Goal: Task Accomplishment & Management: Use online tool/utility

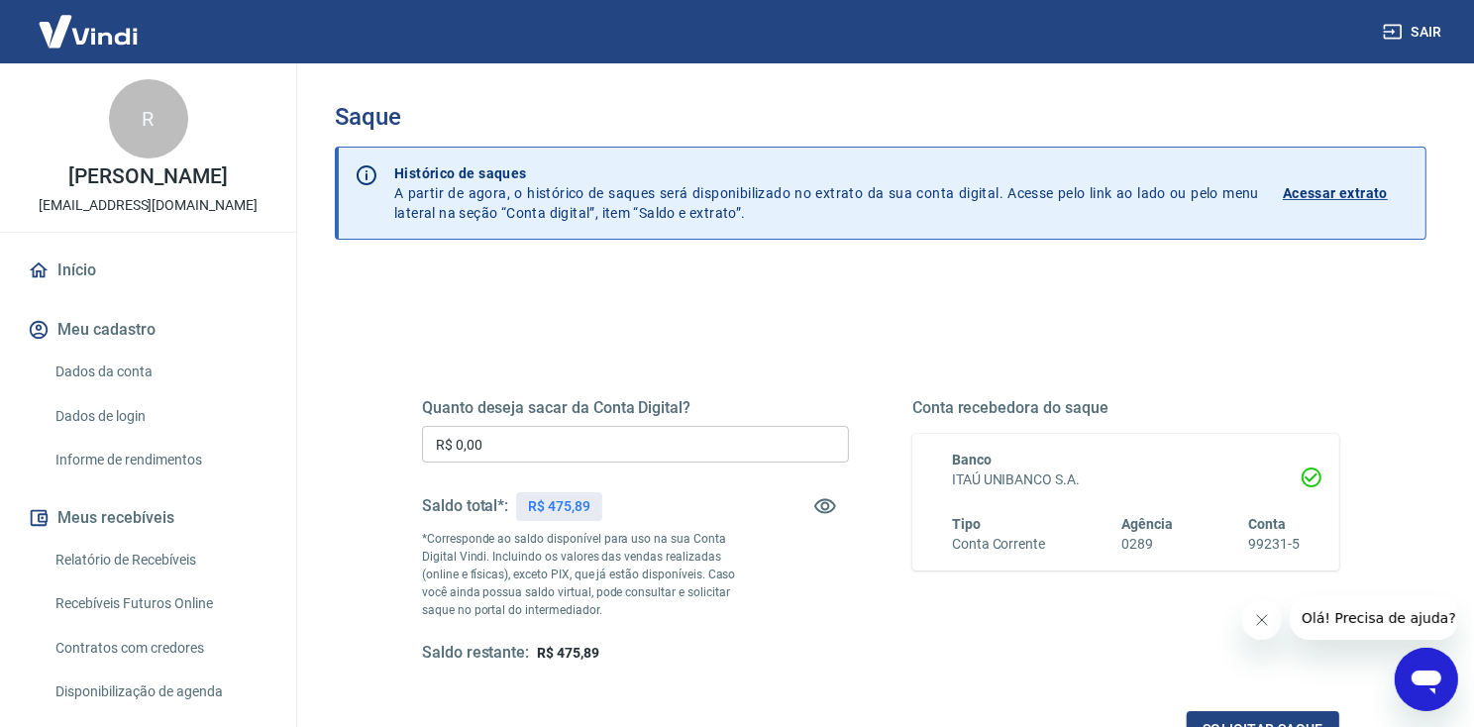
click at [517, 447] on input "R$ 0,00" at bounding box center [635, 444] width 427 height 37
type input "R$ 475,89"
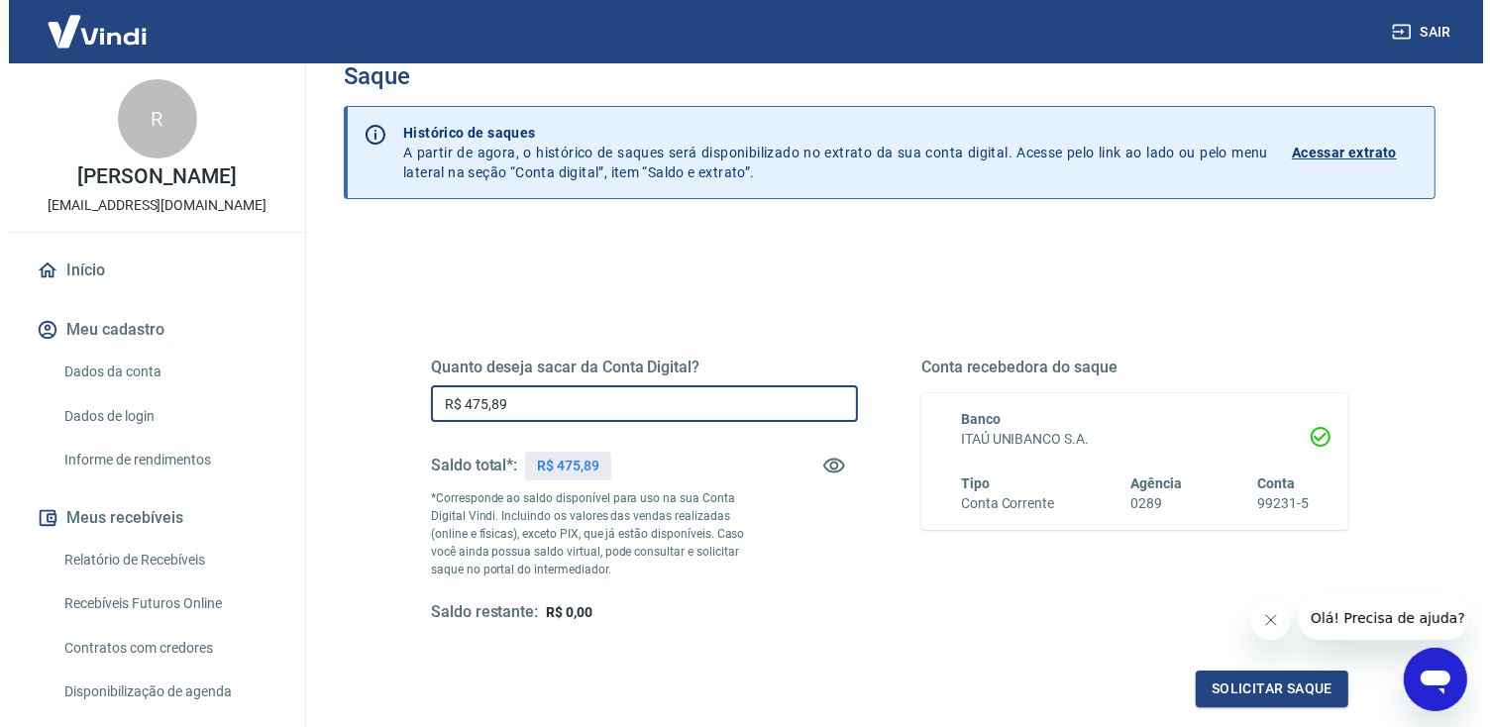
scroll to position [71, 0]
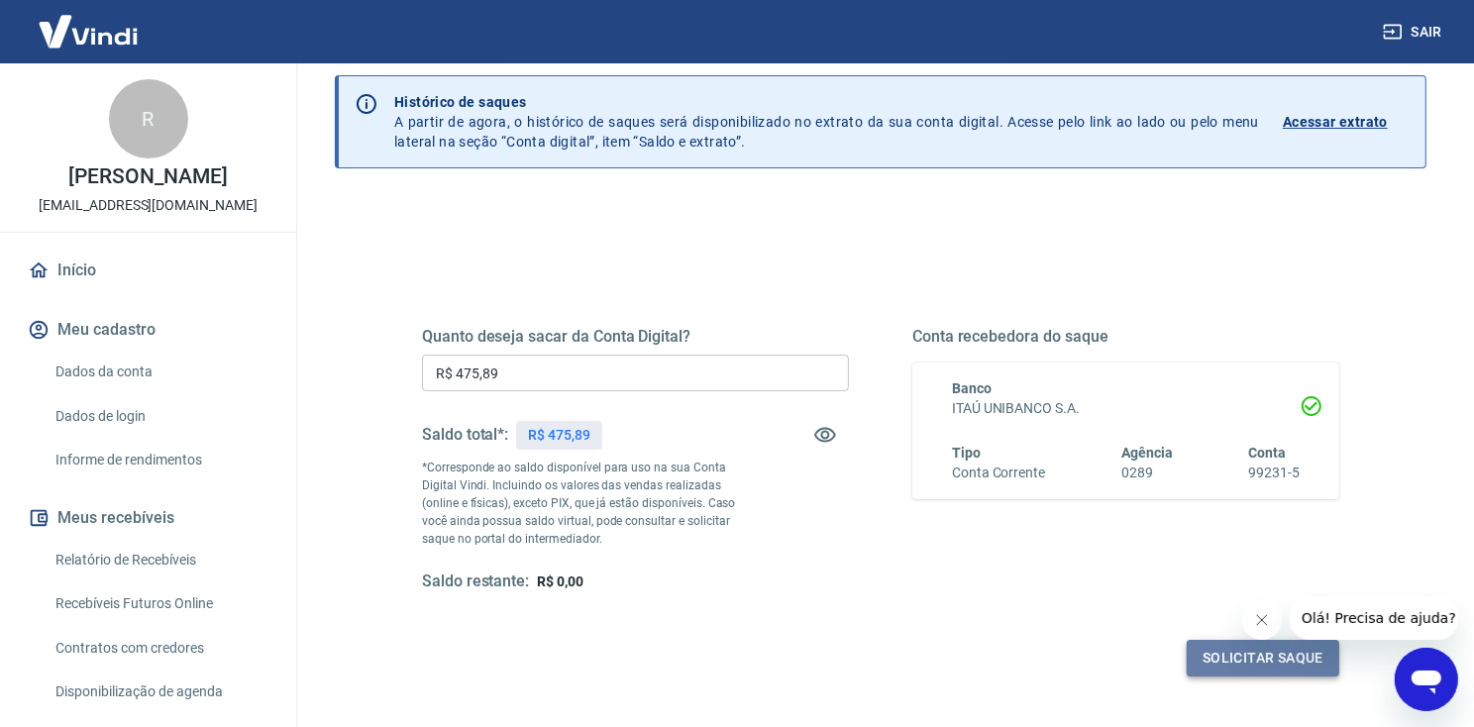
click at [1258, 648] on button "Solicitar saque" at bounding box center [1263, 658] width 153 height 37
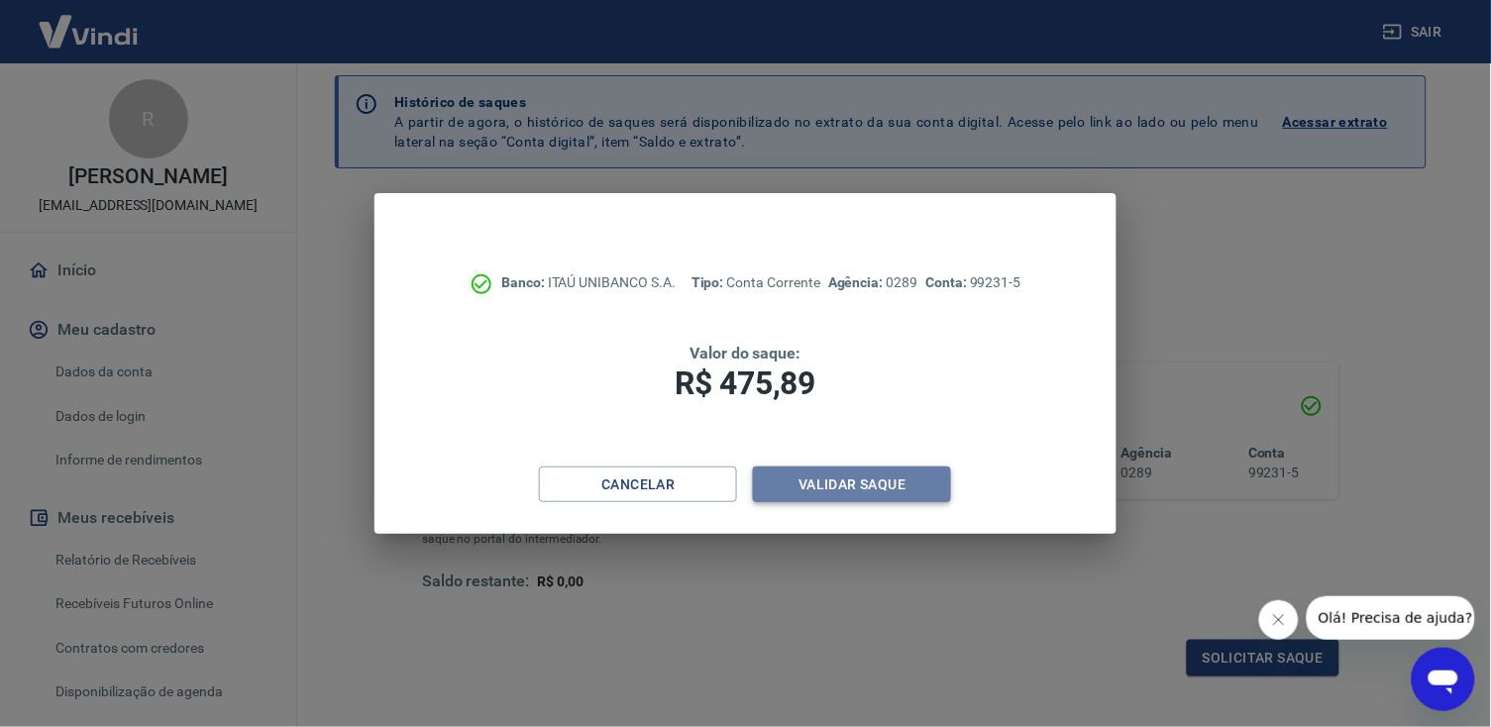
click at [908, 490] on button "Validar saque" at bounding box center [852, 485] width 198 height 37
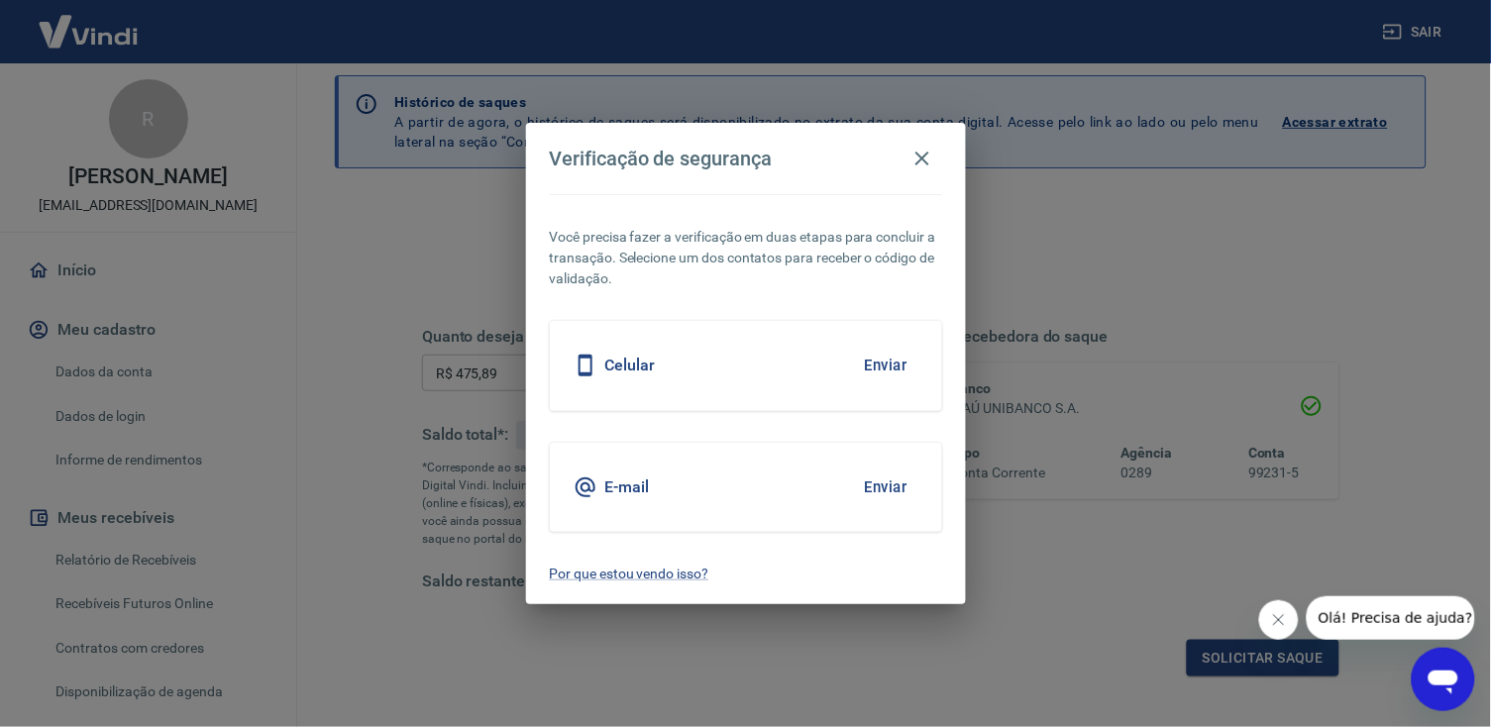
click at [868, 492] on button "Enviar" at bounding box center [886, 488] width 64 height 42
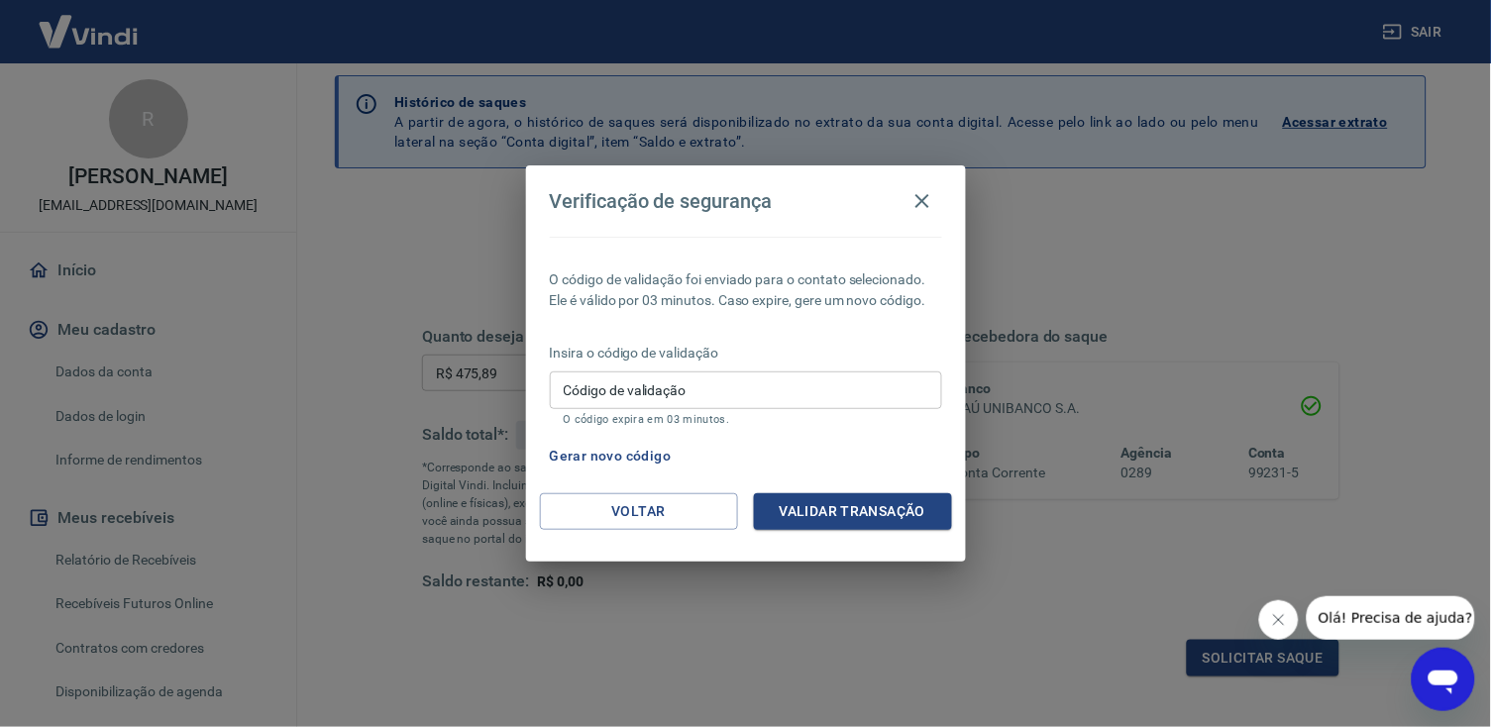
click at [716, 390] on input "Código de validação" at bounding box center [746, 390] width 392 height 37
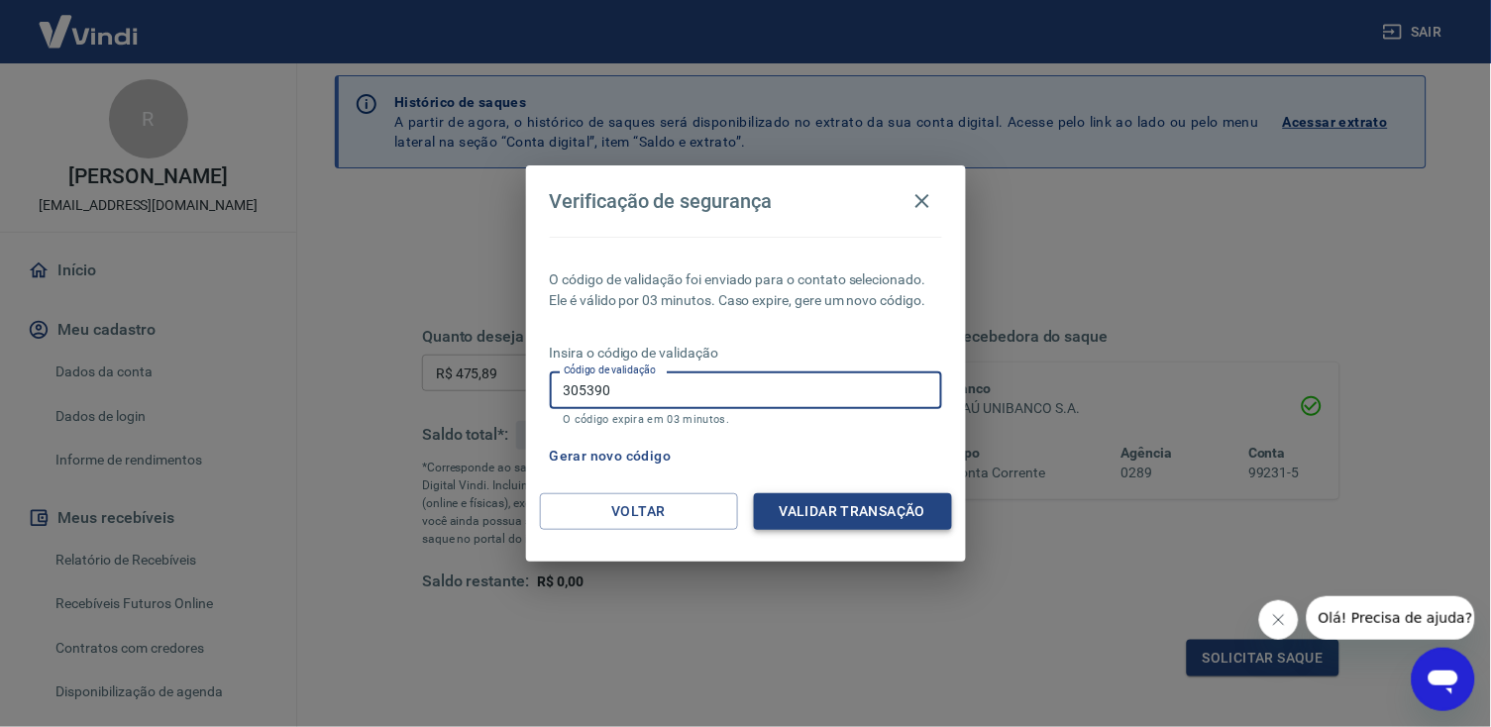
type input "305390"
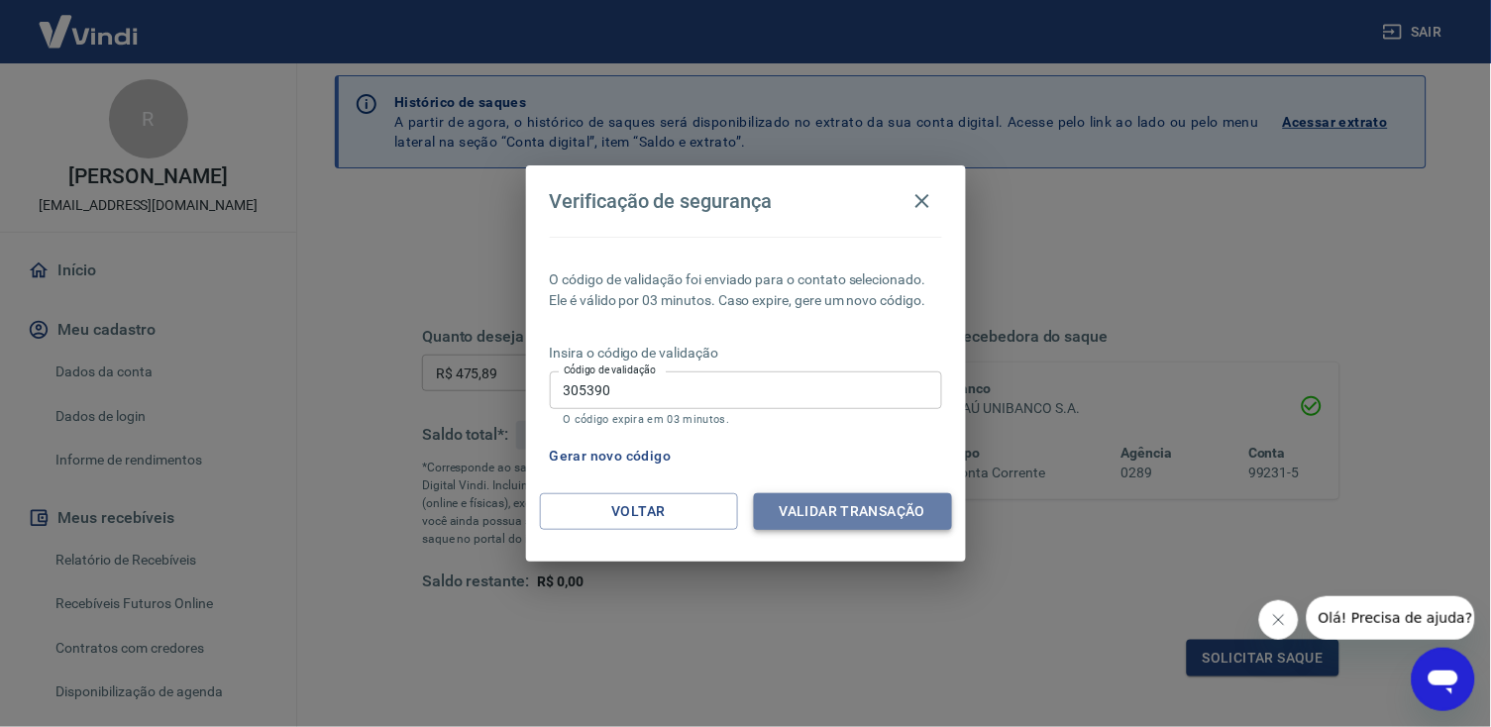
click at [841, 506] on button "Validar transação" at bounding box center [853, 511] width 198 height 37
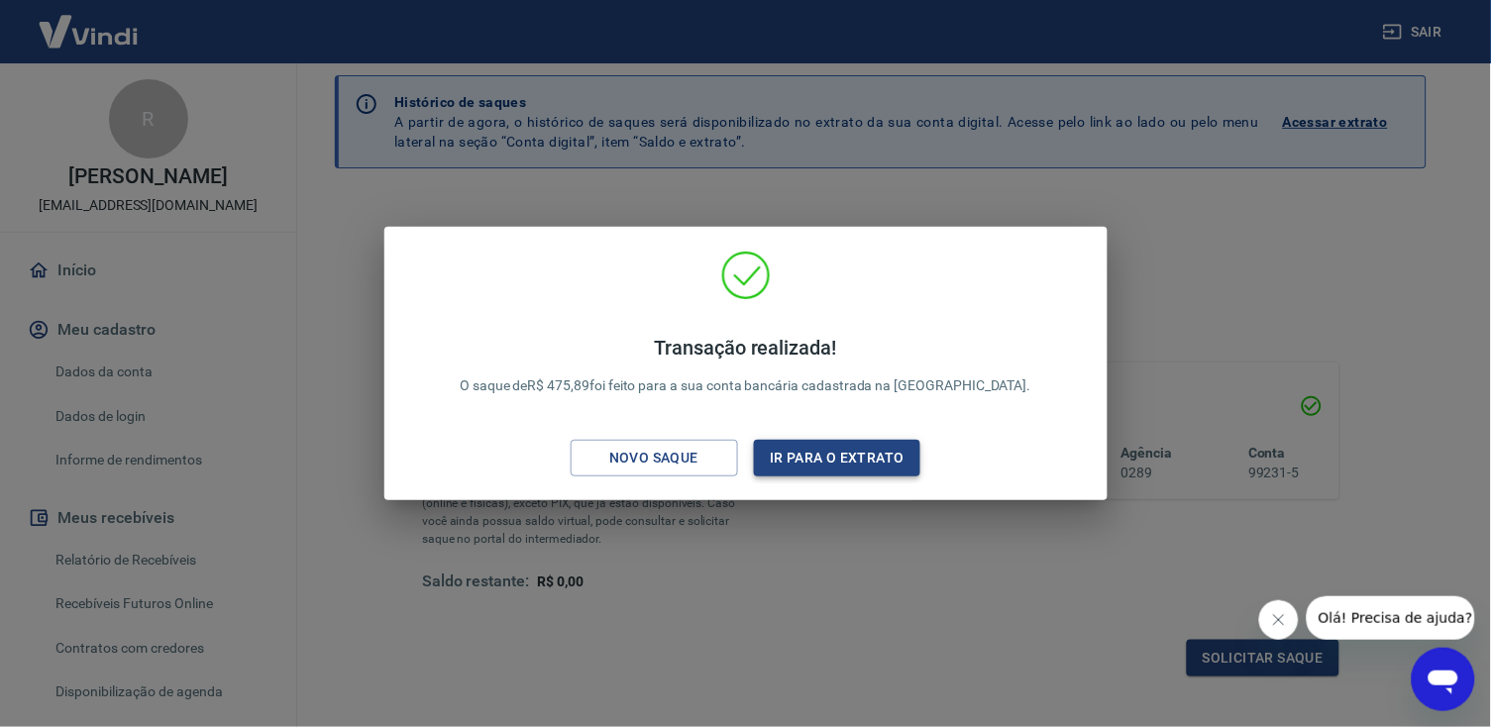
click at [862, 458] on button "Ir para o extrato" at bounding box center [837, 458] width 167 height 37
